Goal: Task Accomplishment & Management: Use online tool/utility

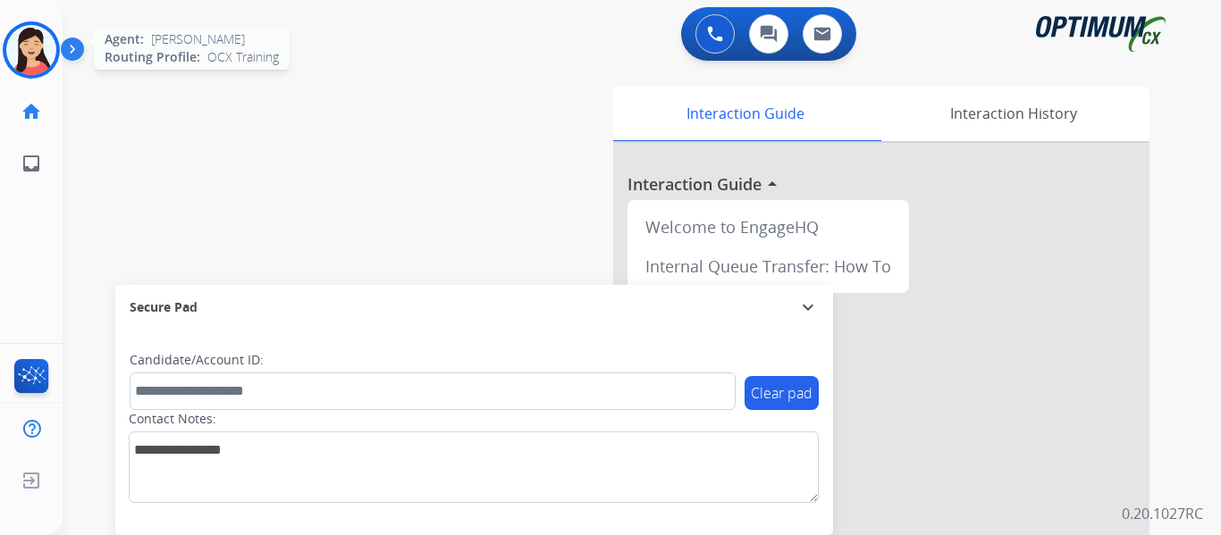
click at [37, 51] on img at bounding box center [31, 50] width 50 height 50
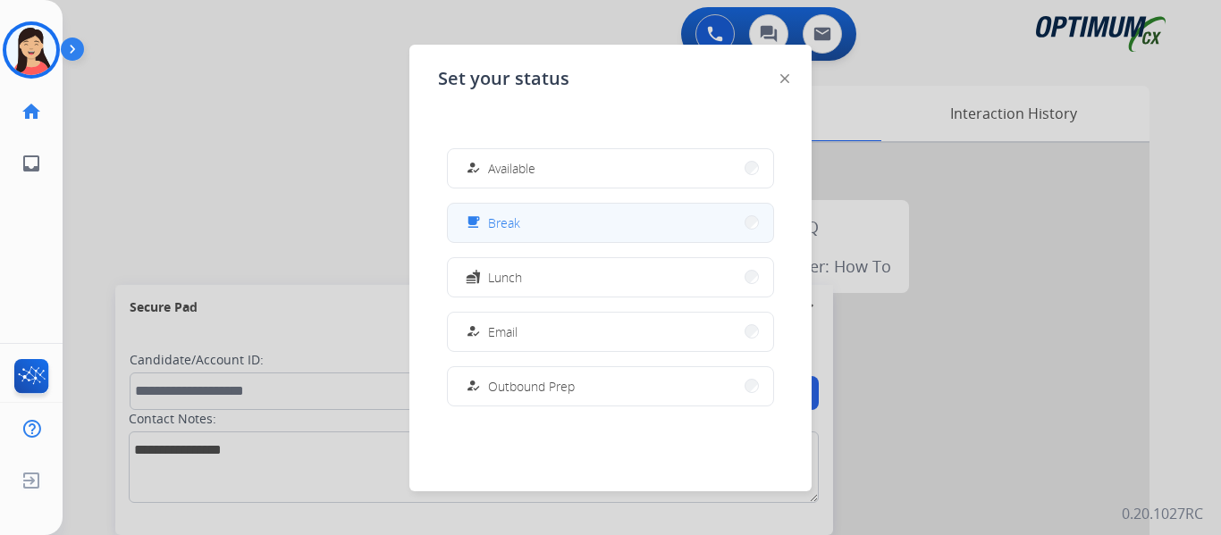
click at [542, 220] on button "free_breakfast Break" at bounding box center [610, 223] width 325 height 38
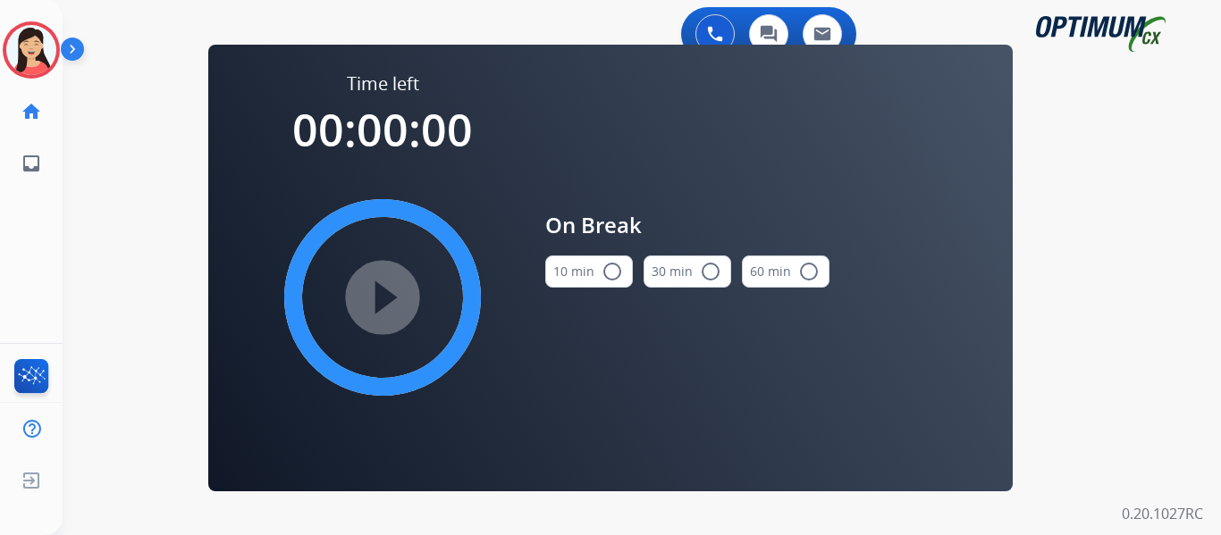
click at [563, 281] on button "10 min radio_button_unchecked" at bounding box center [589, 272] width 88 height 32
click at [381, 301] on mat-icon "play_circle_filled" at bounding box center [382, 297] width 21 height 21
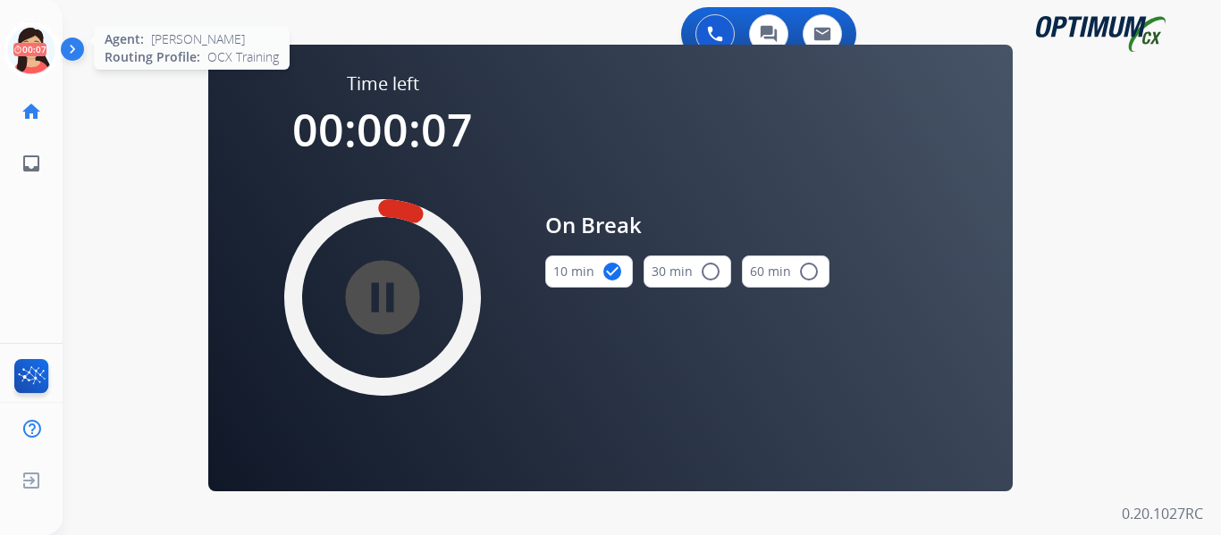
click at [46, 62] on icon at bounding box center [32, 50] width 58 height 58
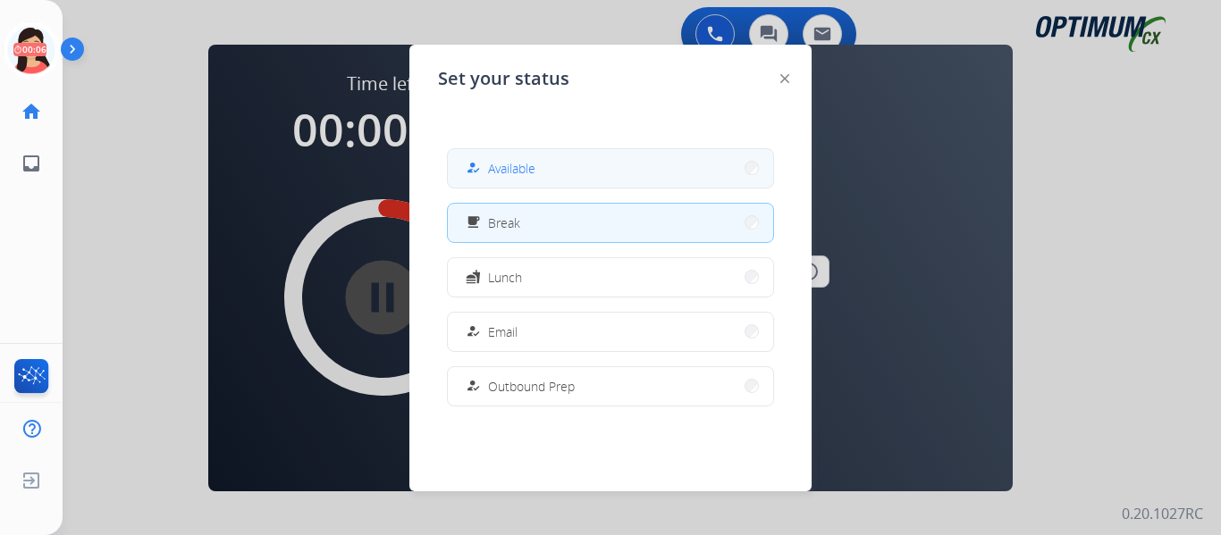
click at [539, 167] on button "how_to_reg Available" at bounding box center [610, 168] width 325 height 38
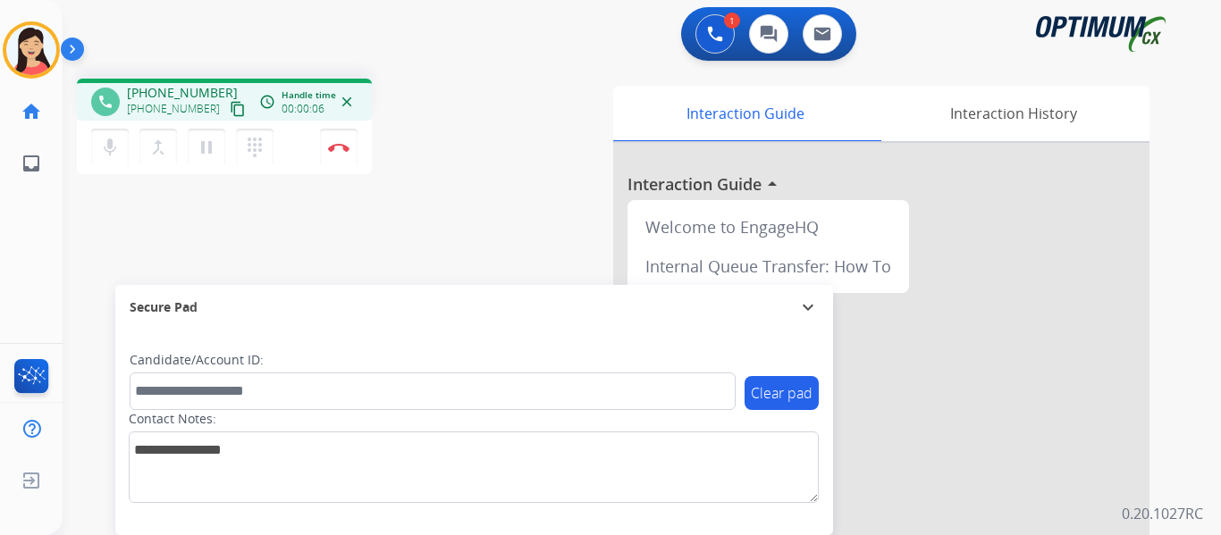
click at [230, 110] on mat-icon "content_copy" at bounding box center [238, 109] width 16 height 16
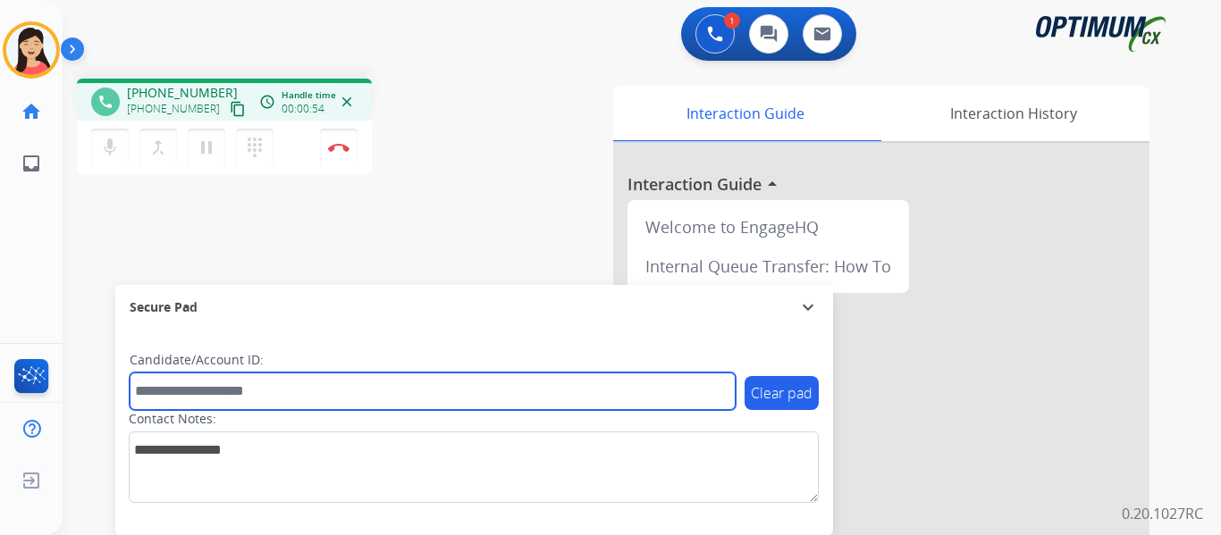
click at [269, 390] on input "text" at bounding box center [433, 392] width 606 height 38
paste input "*******"
type input "*******"
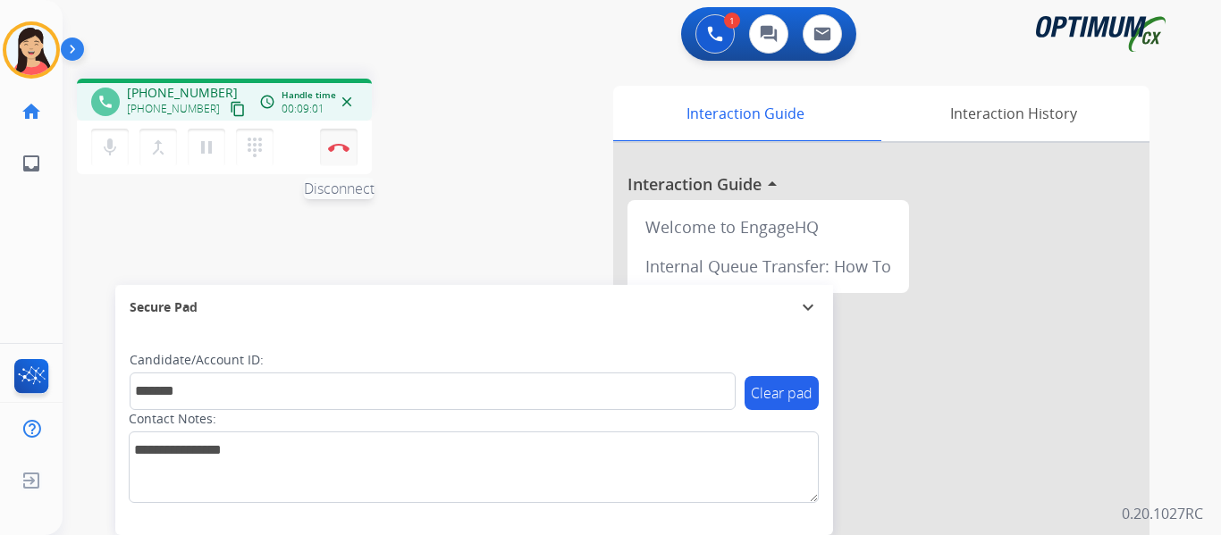
click at [340, 149] on img at bounding box center [338, 147] width 21 height 9
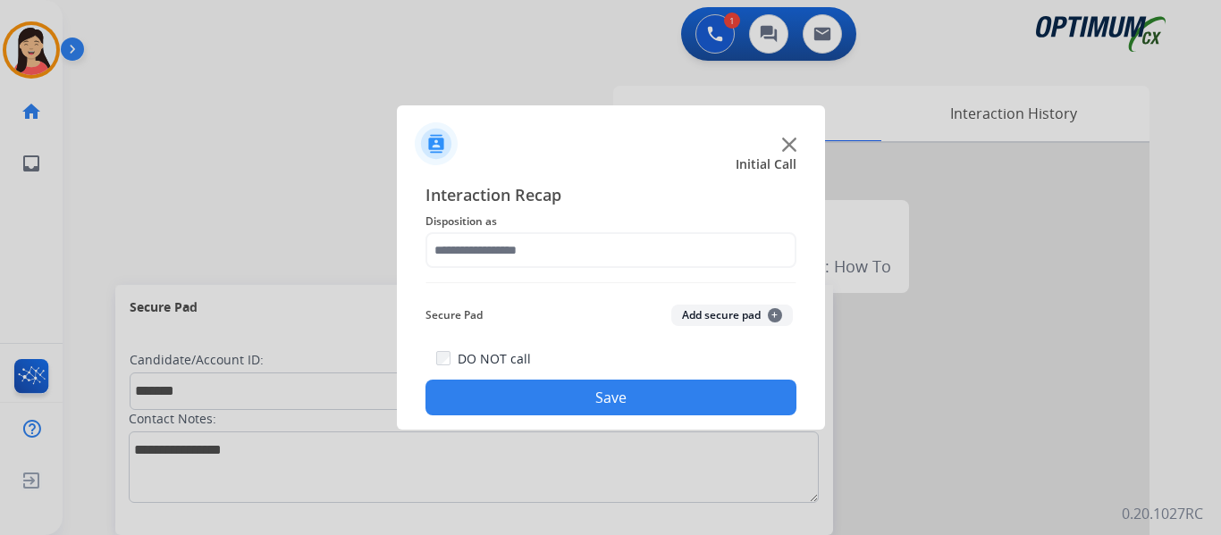
click at [734, 314] on button "Add secure pad +" at bounding box center [732, 315] width 122 height 21
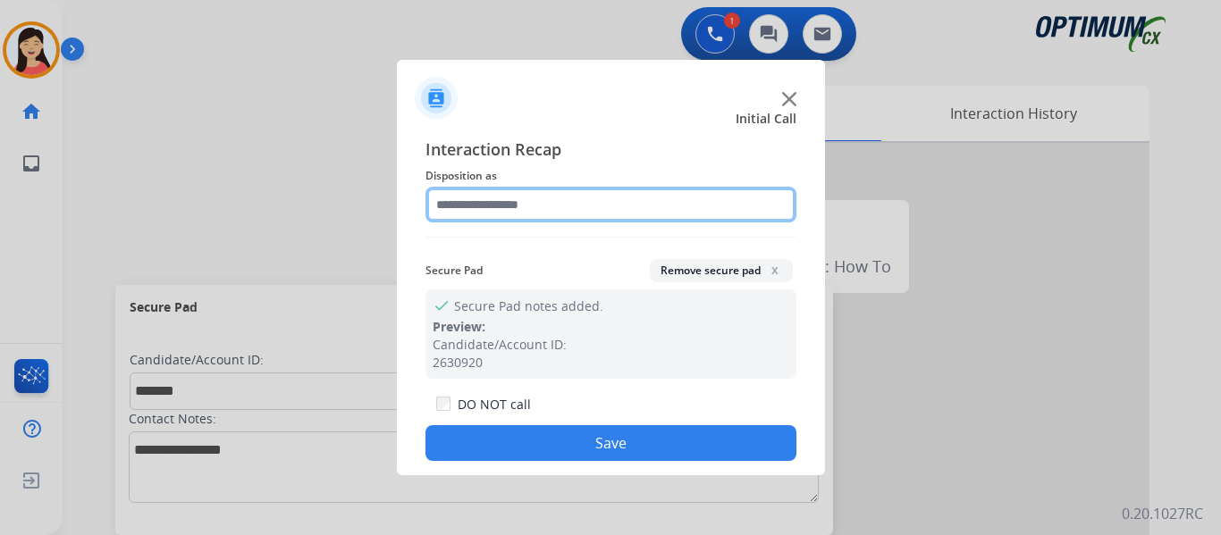
click at [545, 187] on input "text" at bounding box center [610, 205] width 371 height 36
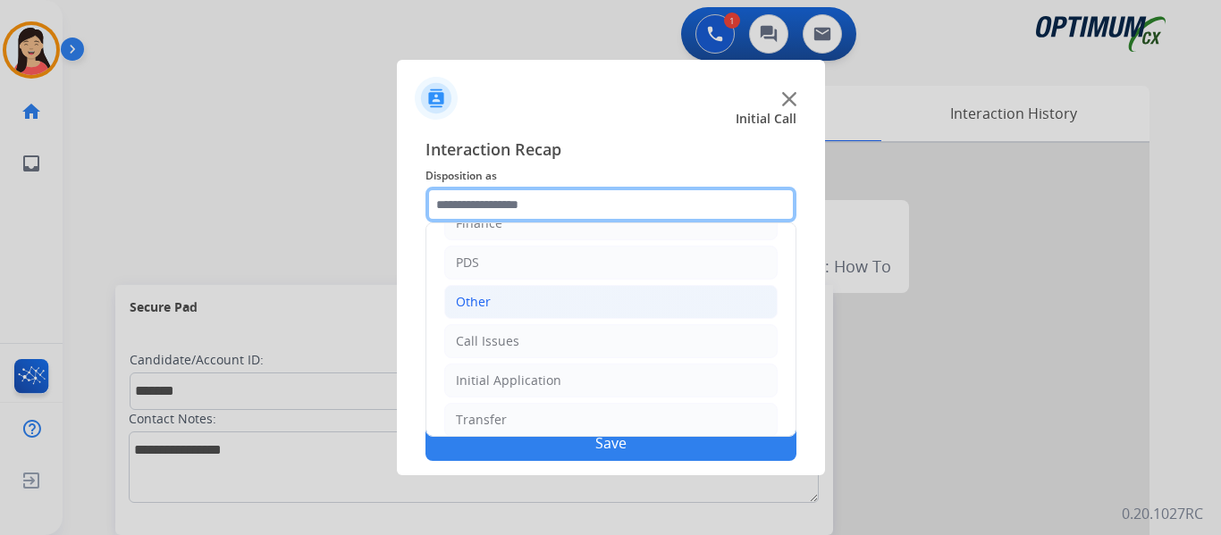
scroll to position [122, 0]
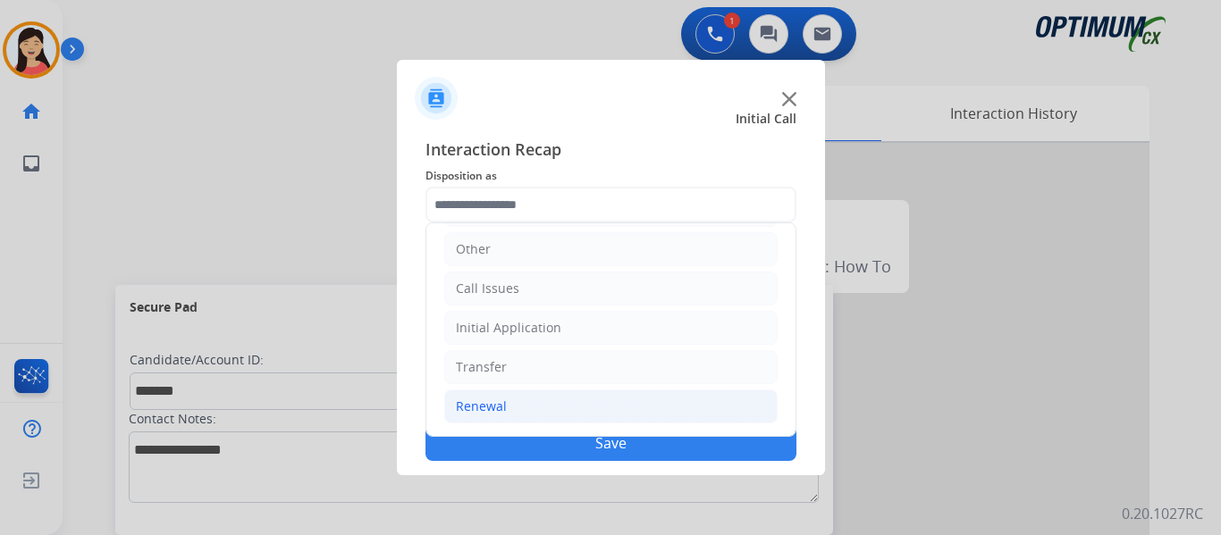
click at [509, 399] on li "Renewal" at bounding box center [610, 407] width 333 height 34
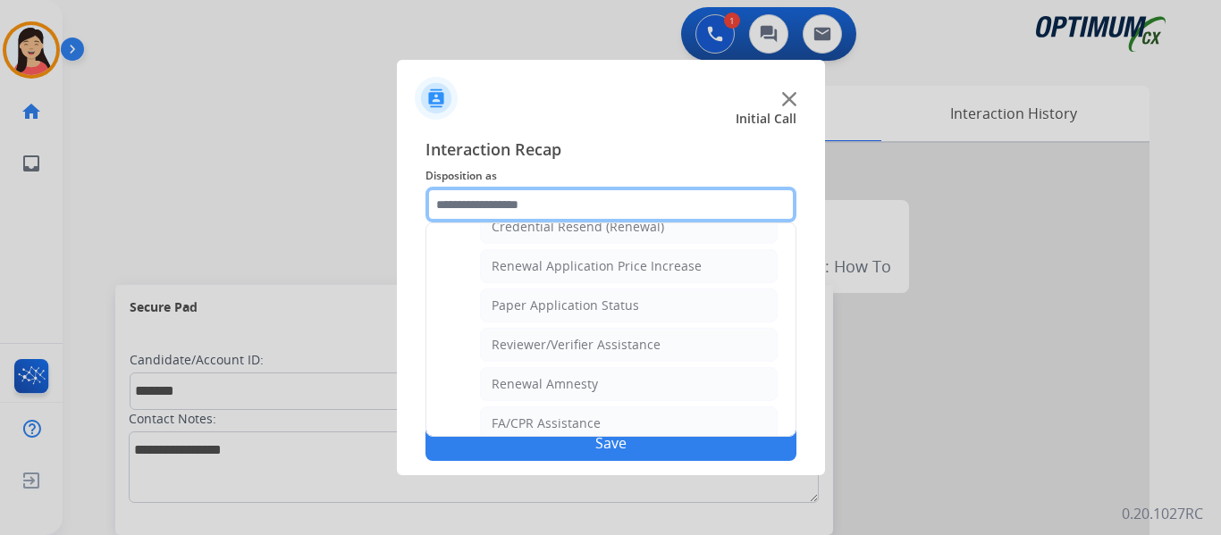
scroll to position [511, 0]
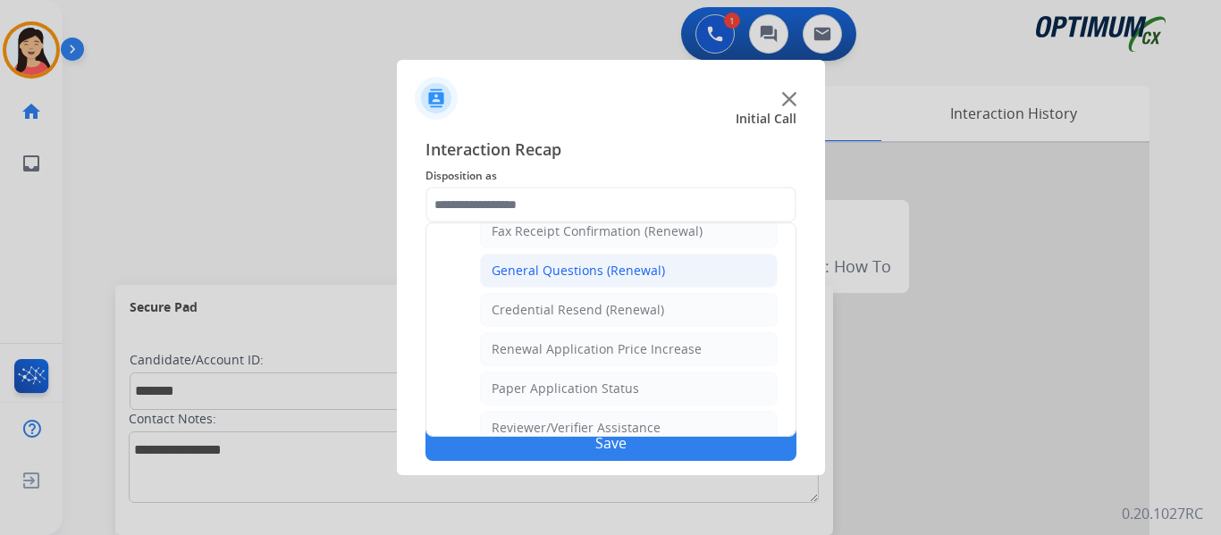
click at [569, 270] on div "General Questions (Renewal)" at bounding box center [577, 271] width 173 height 18
type input "**********"
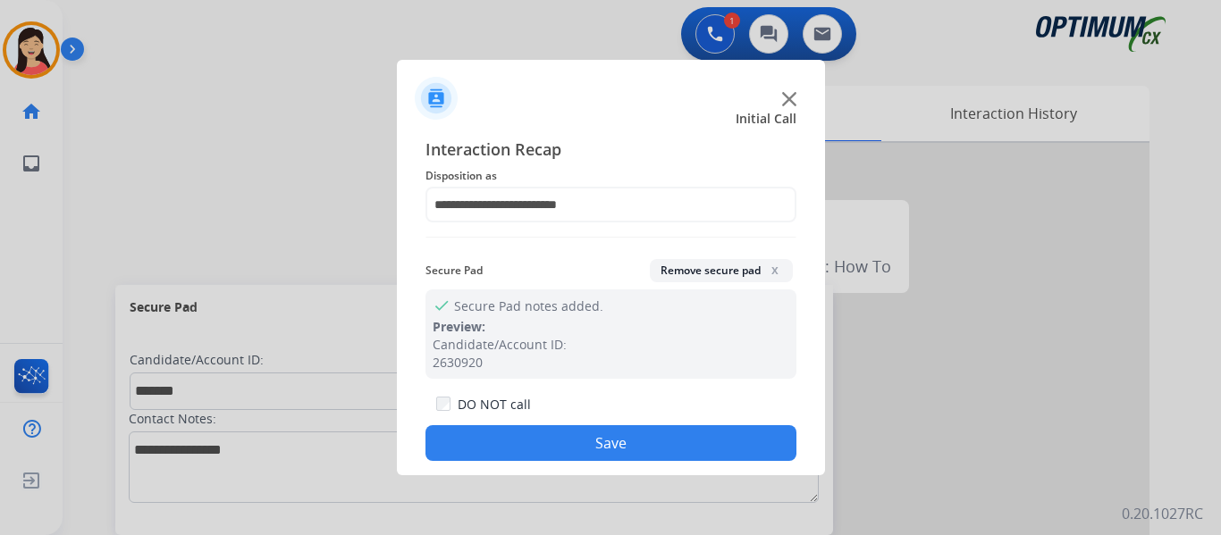
click at [727, 445] on button "Save" at bounding box center [610, 443] width 371 height 36
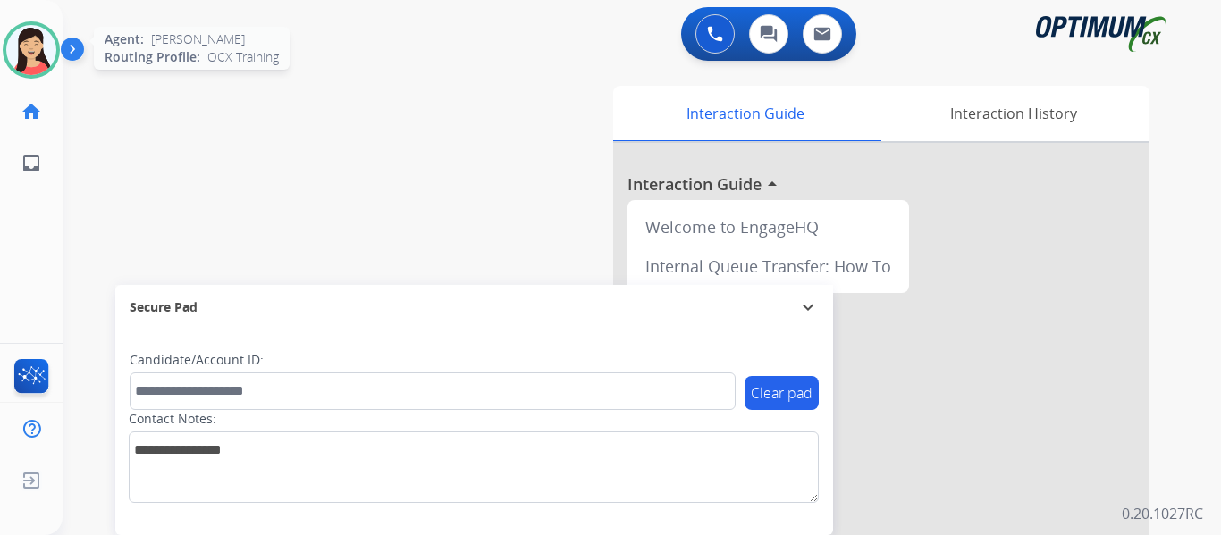
drag, startPoint x: 31, startPoint y: 55, endPoint x: 45, endPoint y: 62, distance: 14.8
click at [31, 55] on img at bounding box center [31, 50] width 50 height 50
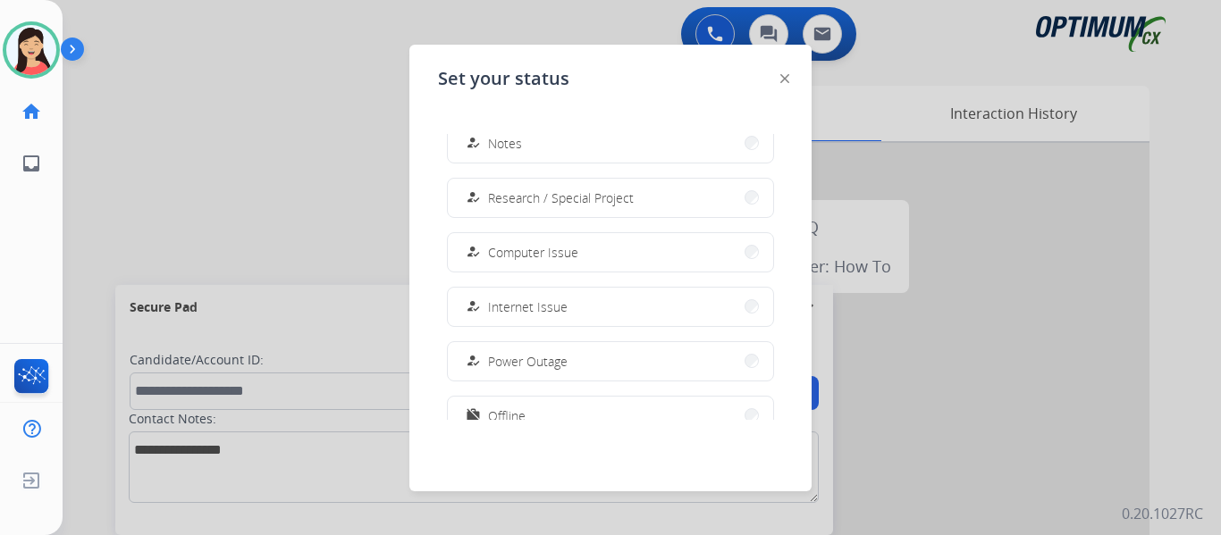
scroll to position [446, 0]
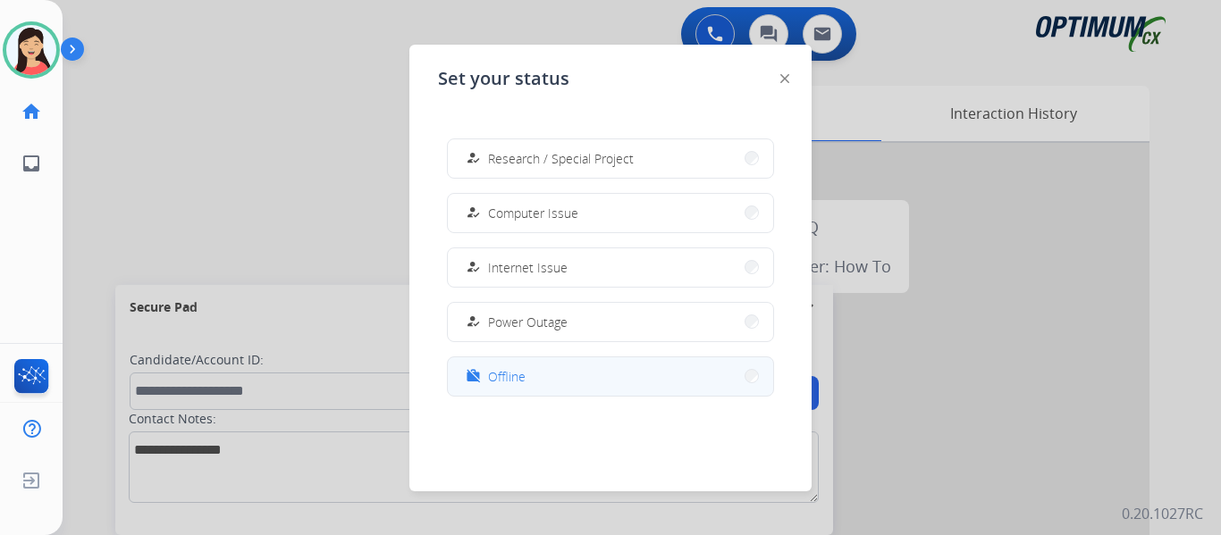
click at [506, 377] on span "Offline" at bounding box center [507, 376] width 38 height 19
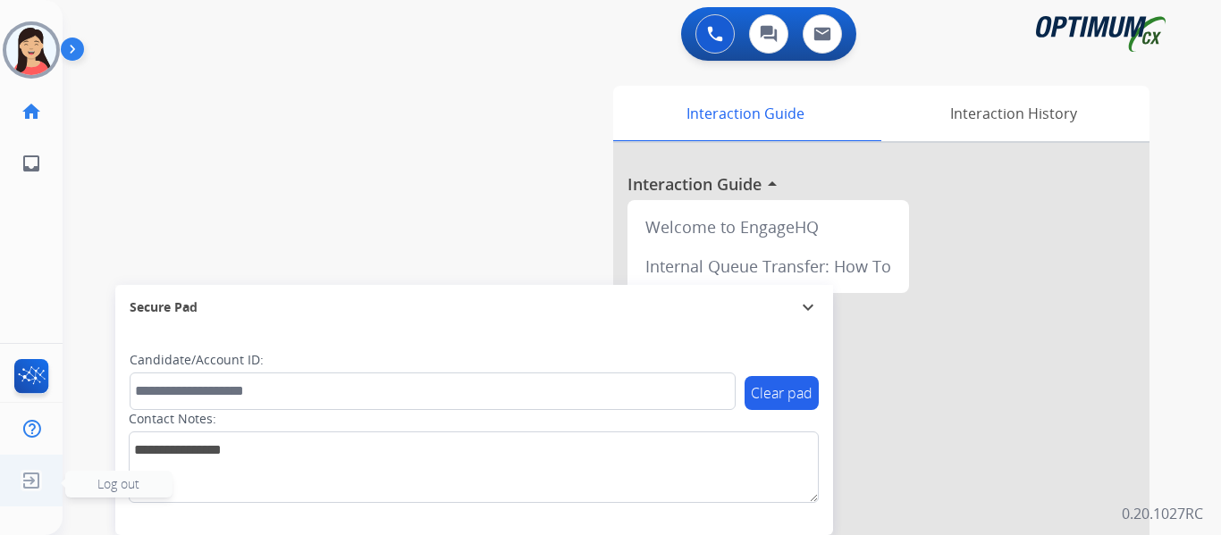
click at [28, 482] on img at bounding box center [31, 481] width 32 height 34
